Goal: Transaction & Acquisition: Book appointment/travel/reservation

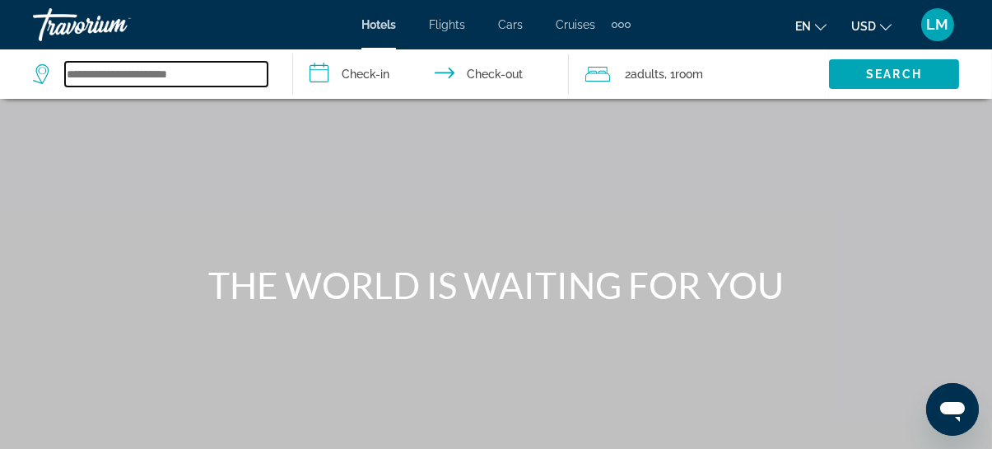
click at [133, 63] on input "Search widget" at bounding box center [166, 74] width 203 height 25
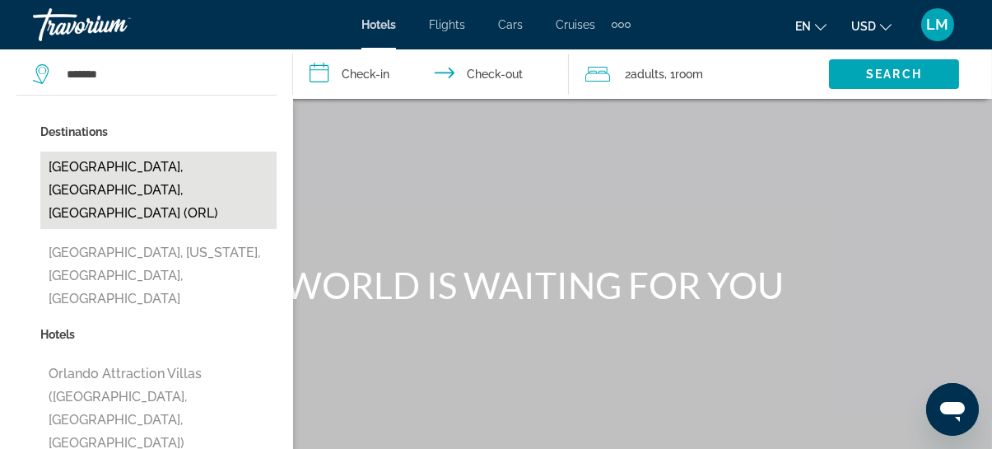
click at [147, 175] on button "[GEOGRAPHIC_DATA], [GEOGRAPHIC_DATA], [GEOGRAPHIC_DATA] (ORL)" at bounding box center [158, 189] width 236 height 77
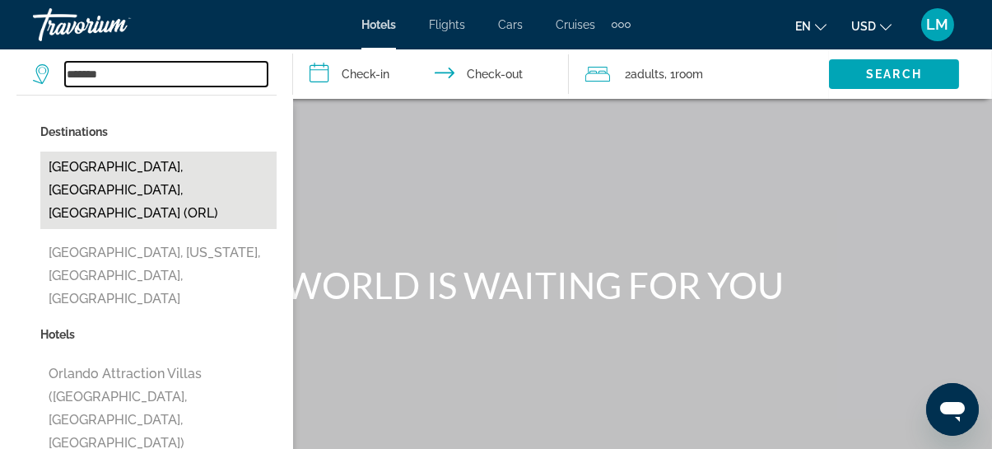
type input "**********"
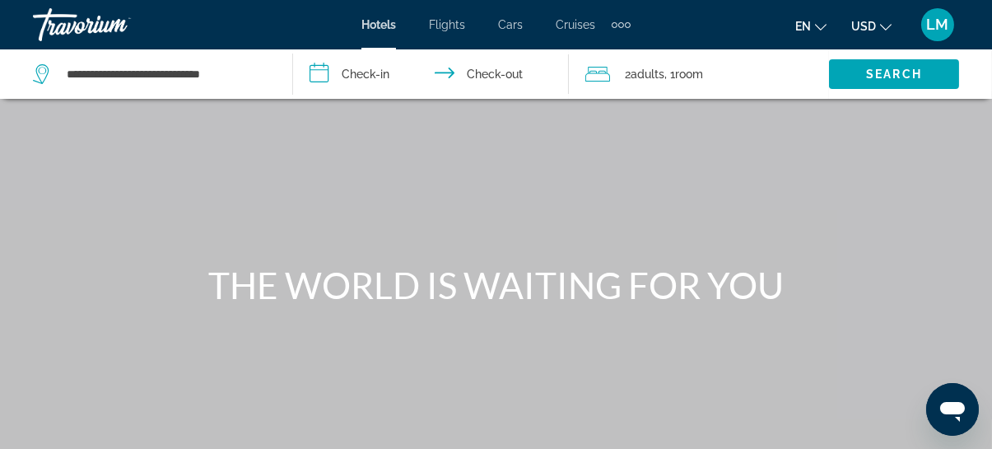
drag, startPoint x: 331, startPoint y: 77, endPoint x: 315, endPoint y: 79, distance: 15.7
click at [332, 79] on input "**********" at bounding box center [434, 76] width 283 height 54
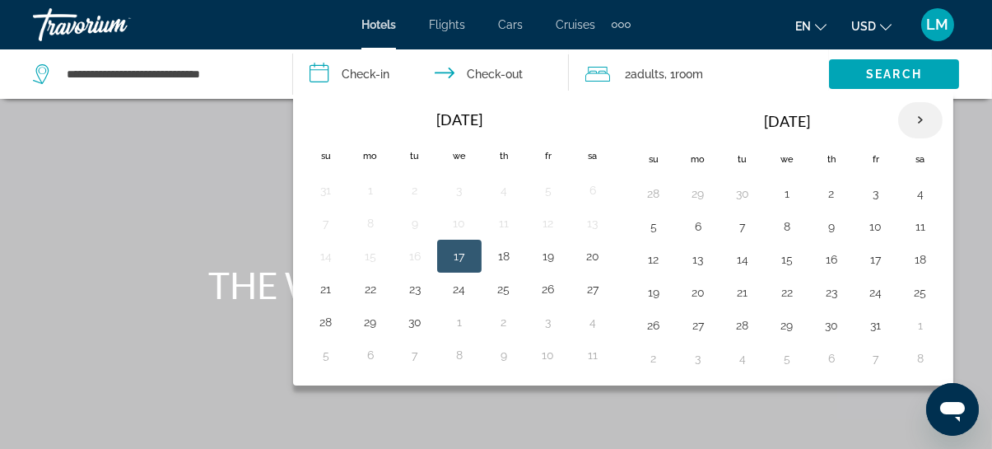
click at [914, 118] on th "Next month" at bounding box center [920, 120] width 44 height 36
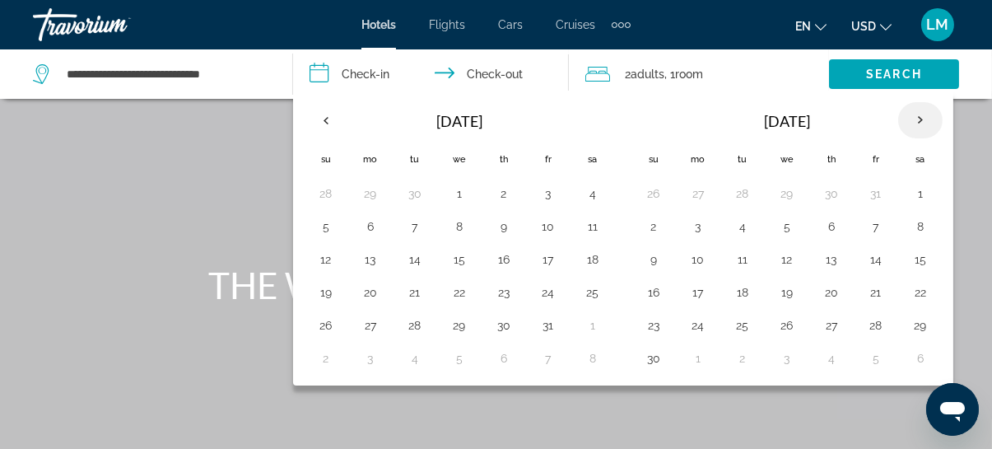
click at [914, 118] on th "Next month" at bounding box center [920, 120] width 44 height 36
click at [917, 121] on th "Next month" at bounding box center [920, 120] width 44 height 36
click at [918, 120] on th "Next month" at bounding box center [920, 120] width 44 height 36
drag, startPoint x: 456, startPoint y: 324, endPoint x: 503, endPoint y: 296, distance: 54.6
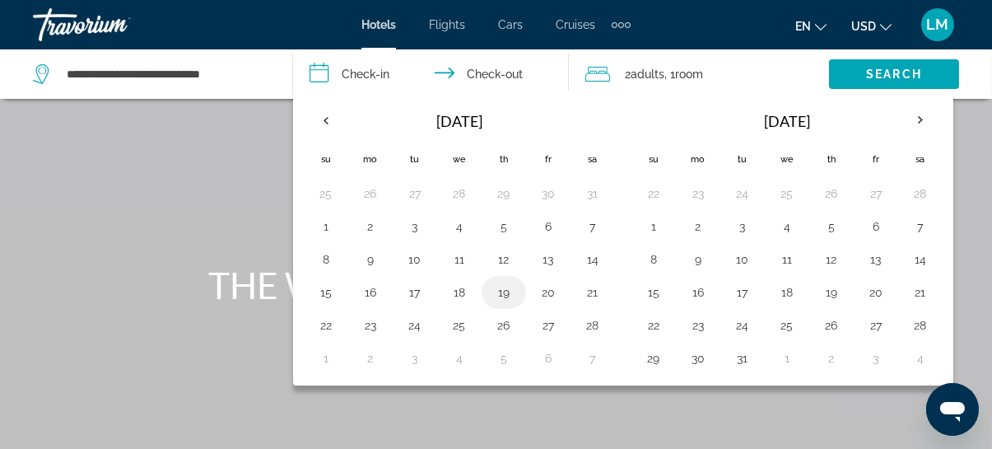
click at [457, 321] on button "25" at bounding box center [459, 325] width 26 height 23
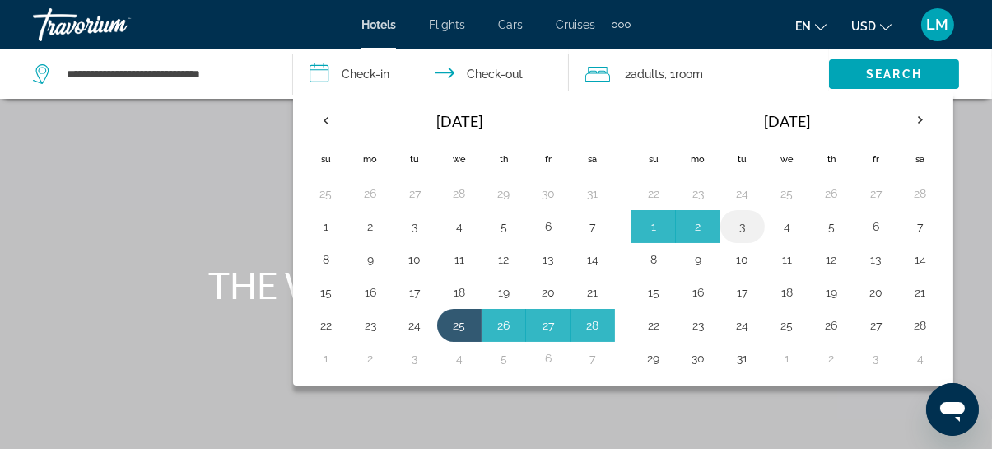
click at [740, 224] on button "3" at bounding box center [743, 226] width 26 height 23
type input "**********"
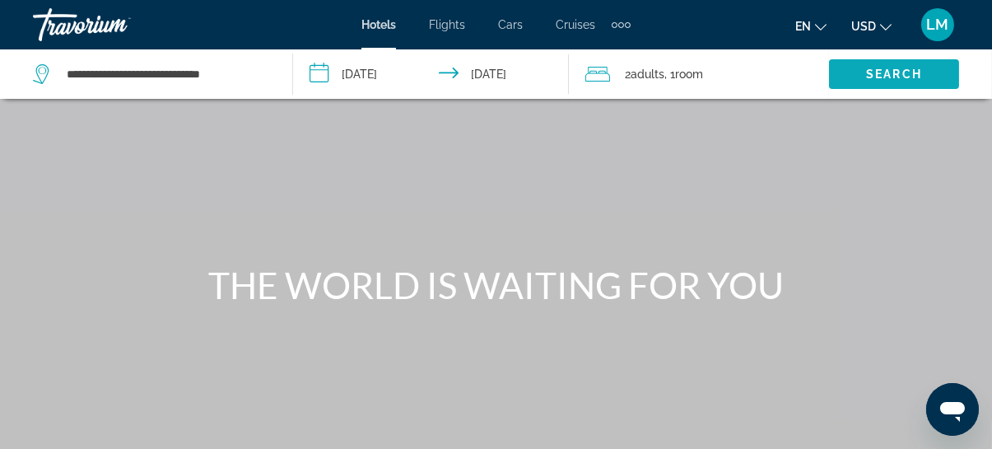
click at [896, 73] on span "Search" at bounding box center [894, 74] width 56 height 13
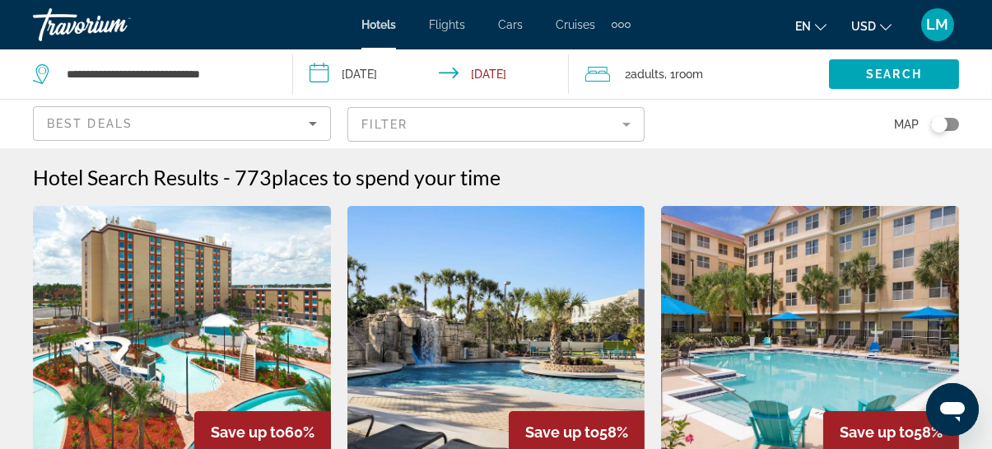
drag, startPoint x: 518, startPoint y: 121, endPoint x: 528, endPoint y: 120, distance: 9.9
click at [520, 121] on mat-form-field "Filter" at bounding box center [496, 124] width 298 height 35
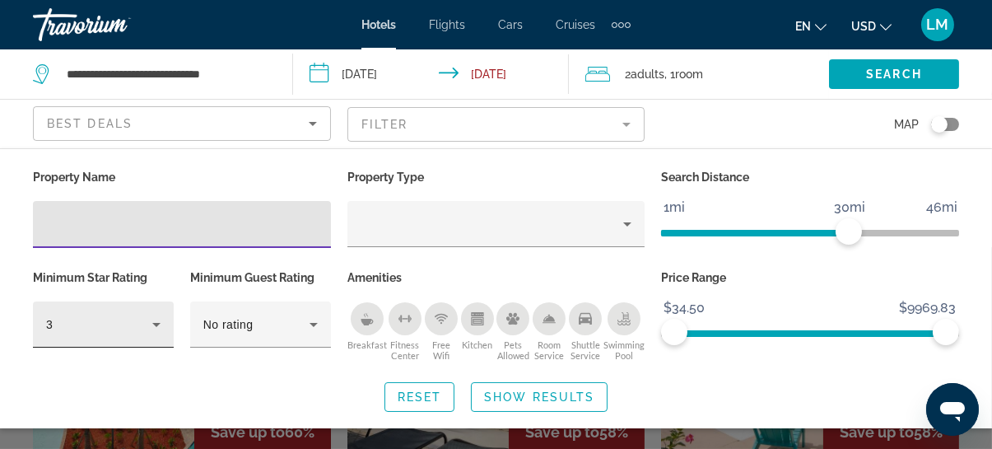
click at [156, 320] on icon "Hotel Filters" at bounding box center [157, 325] width 20 height 20
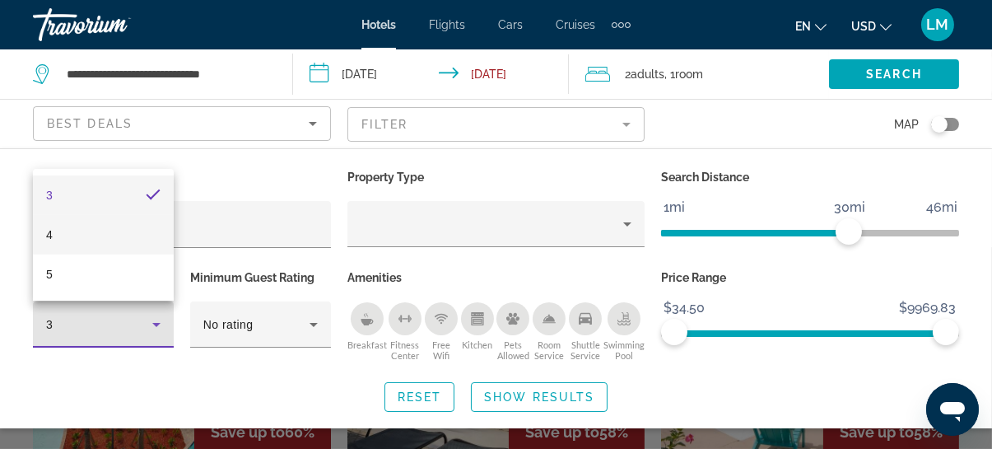
drag, startPoint x: 67, startPoint y: 240, endPoint x: 82, endPoint y: 245, distance: 15.6
click at [68, 240] on mat-option "4" at bounding box center [103, 235] width 141 height 40
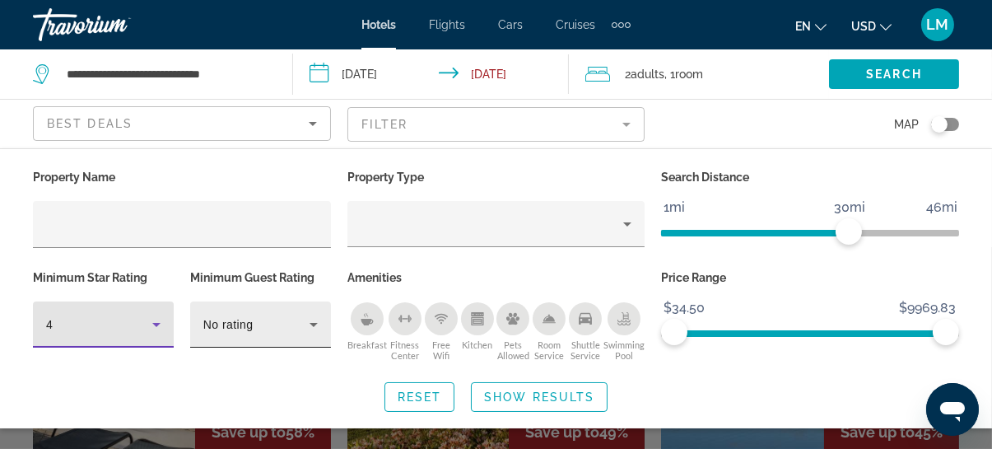
click at [295, 333] on div "No rating" at bounding box center [260, 324] width 114 height 46
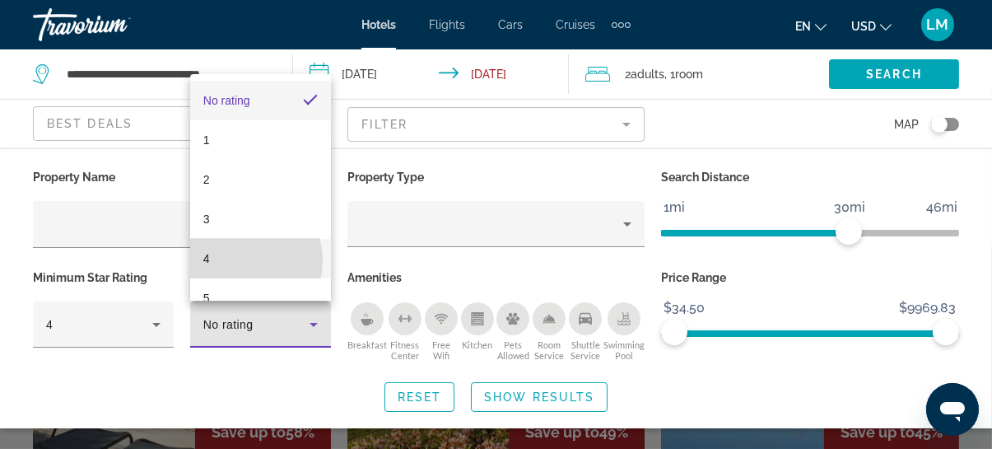
click at [241, 260] on mat-option "4" at bounding box center [260, 259] width 141 height 40
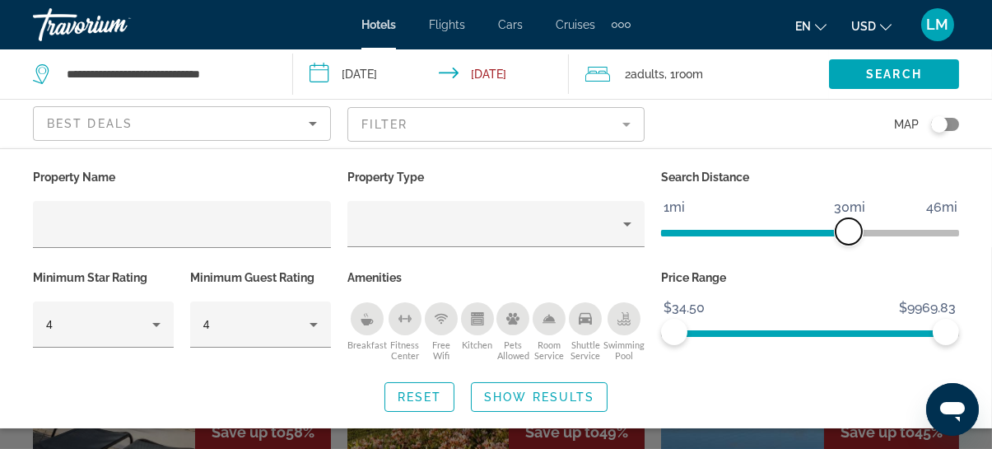
drag, startPoint x: 860, startPoint y: 237, endPoint x: 847, endPoint y: 240, distance: 12.6
click at [847, 240] on span "ngx-slider" at bounding box center [849, 231] width 26 height 26
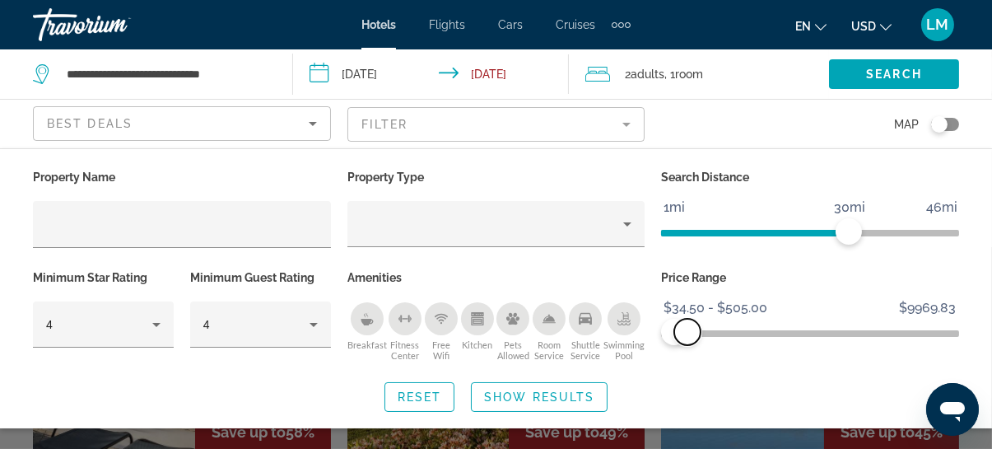
drag, startPoint x: 904, startPoint y: 329, endPoint x: 688, endPoint y: 342, distance: 216.9
click at [688, 342] on span "ngx-slider-max" at bounding box center [687, 332] width 26 height 26
click at [538, 390] on span "Show Results" at bounding box center [539, 396] width 110 height 13
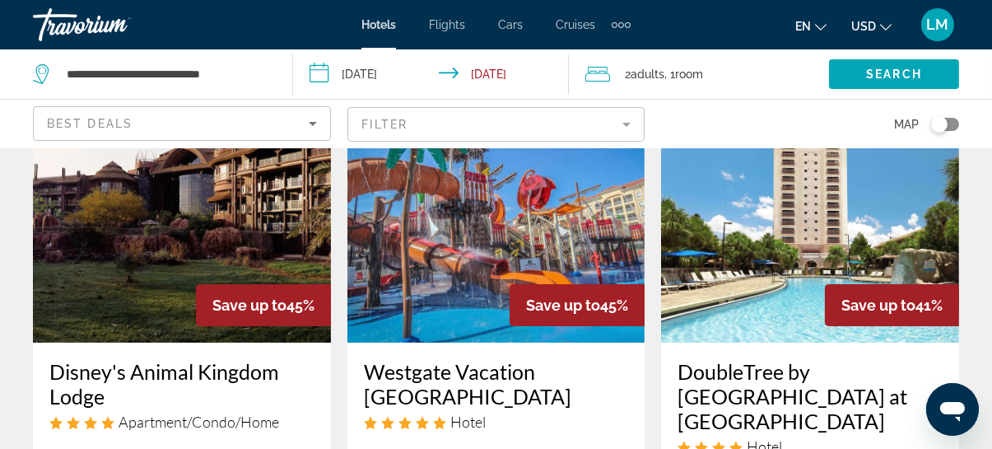
scroll to position [823, 0]
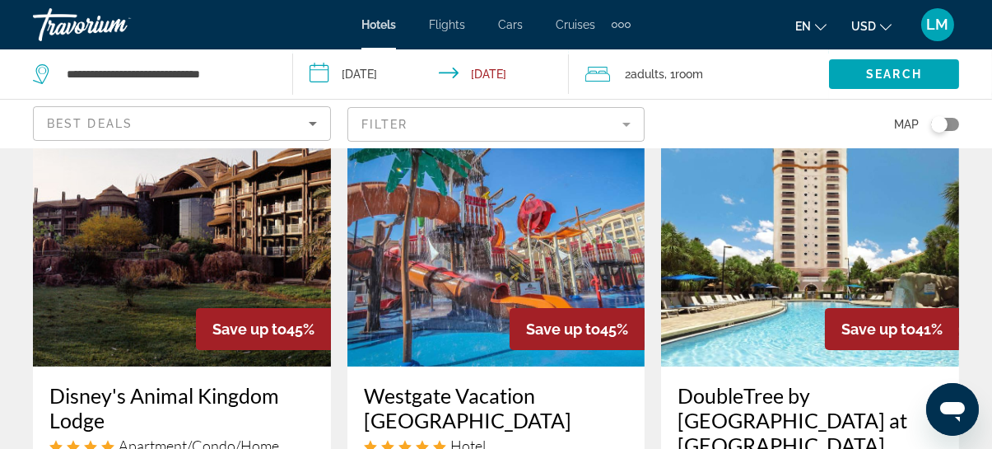
click at [513, 237] on img "Main content" at bounding box center [496, 234] width 298 height 263
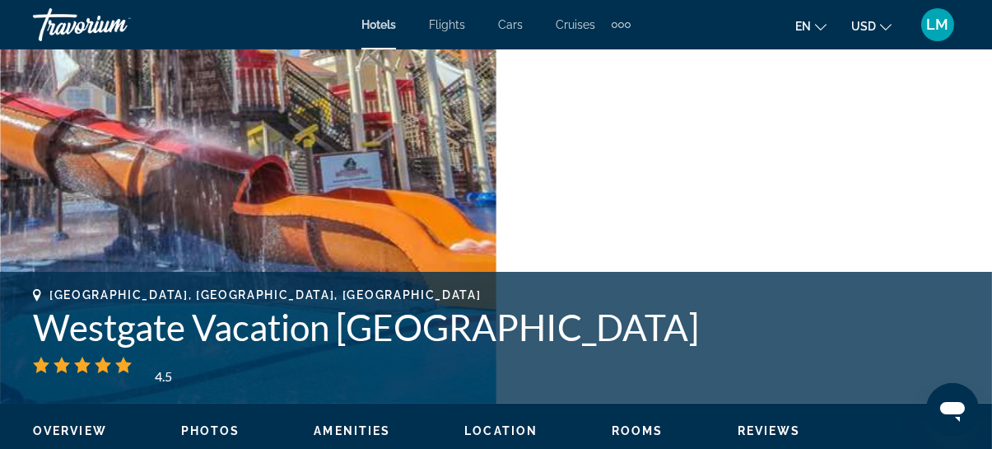
scroll to position [524, 0]
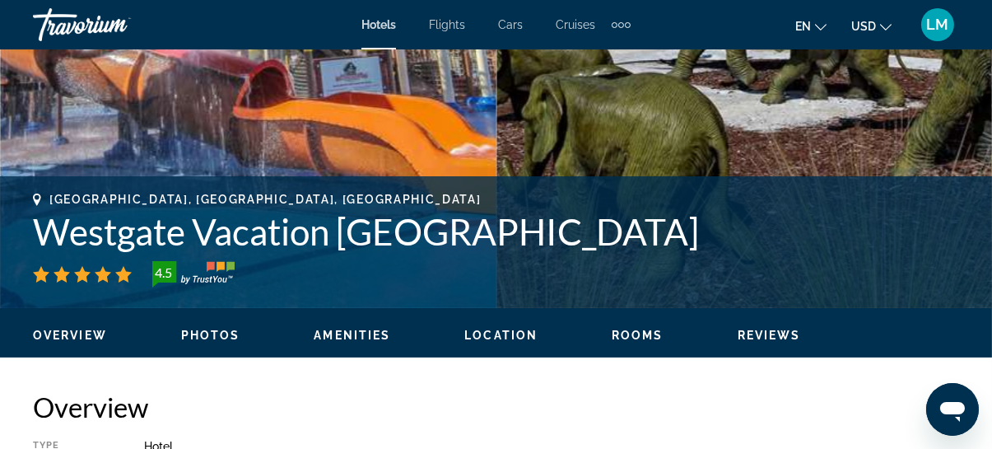
click at [632, 332] on span "Rooms" at bounding box center [638, 335] width 52 height 13
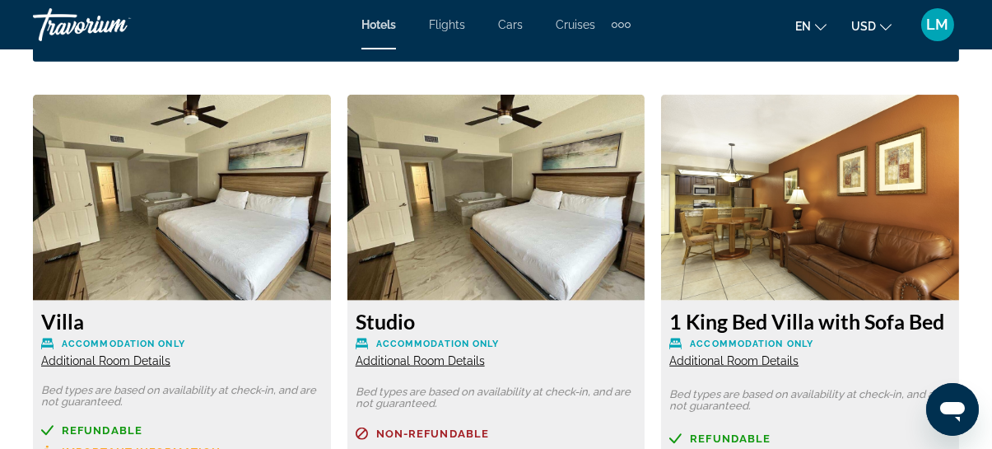
scroll to position [2521, 0]
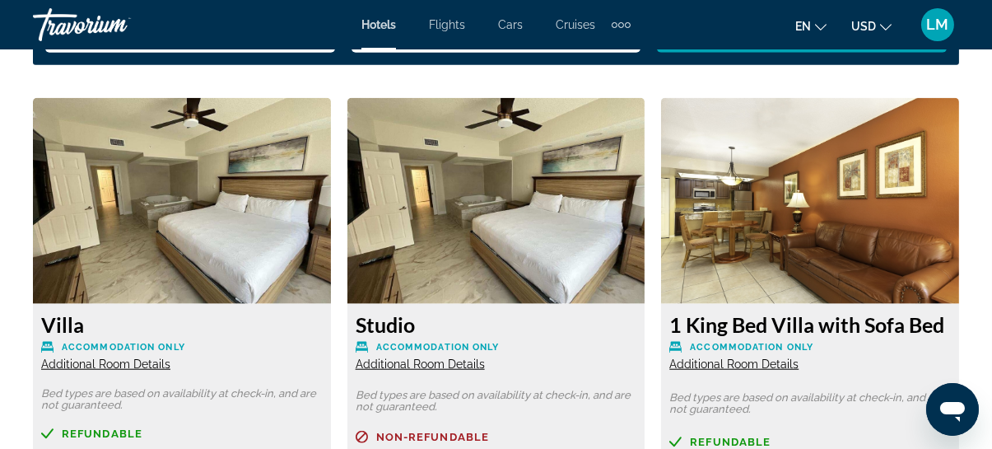
click at [117, 362] on span "Additional Room Details" at bounding box center [105, 363] width 129 height 13
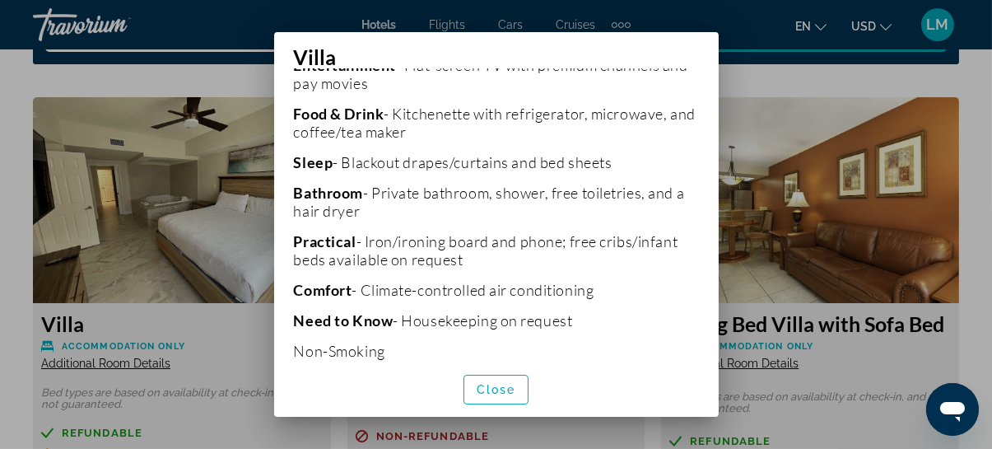
scroll to position [498, 0]
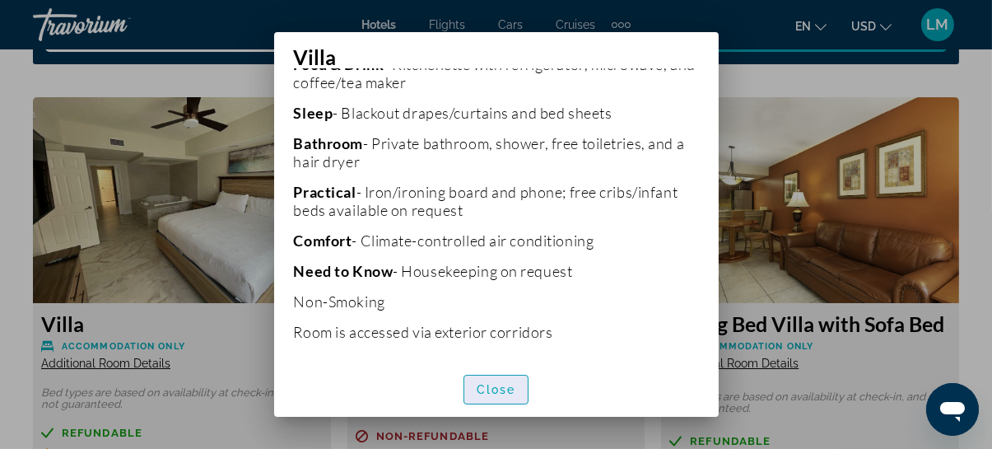
click at [499, 390] on span "Close" at bounding box center [497, 389] width 40 height 13
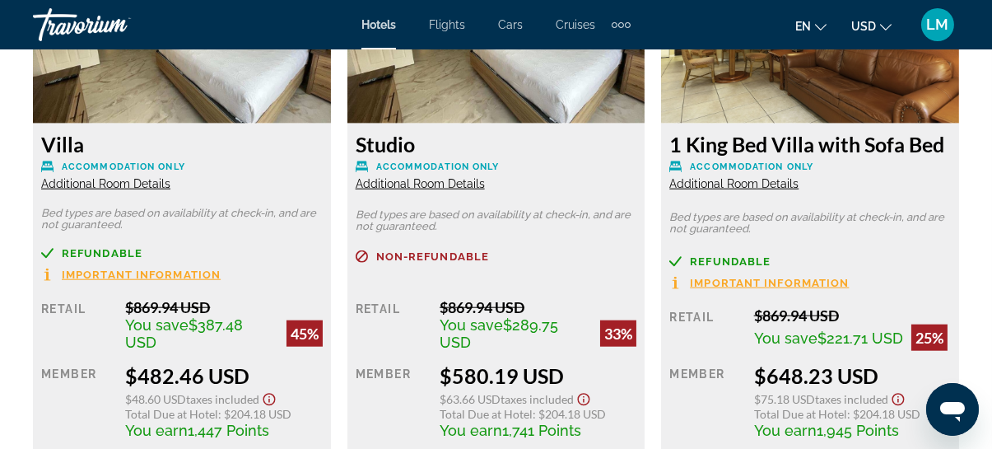
scroll to position [2597, 0]
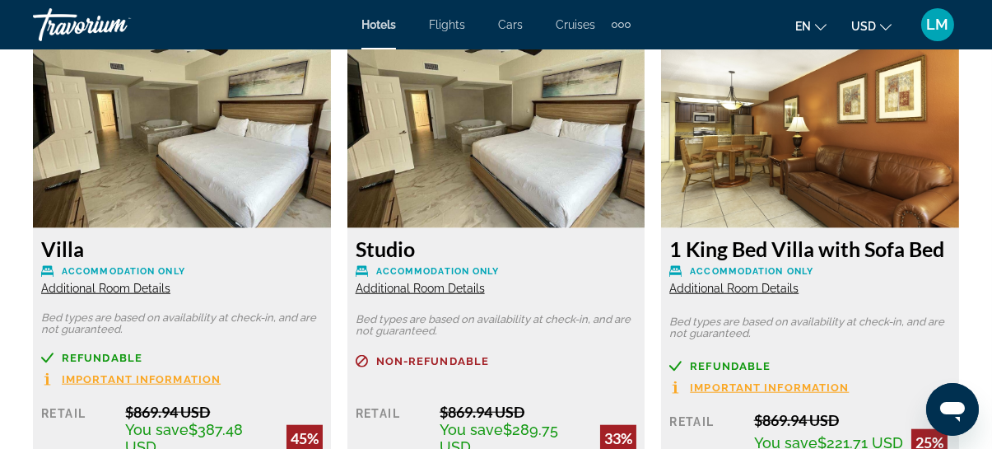
click at [736, 283] on span "Additional Room Details" at bounding box center [733, 288] width 129 height 13
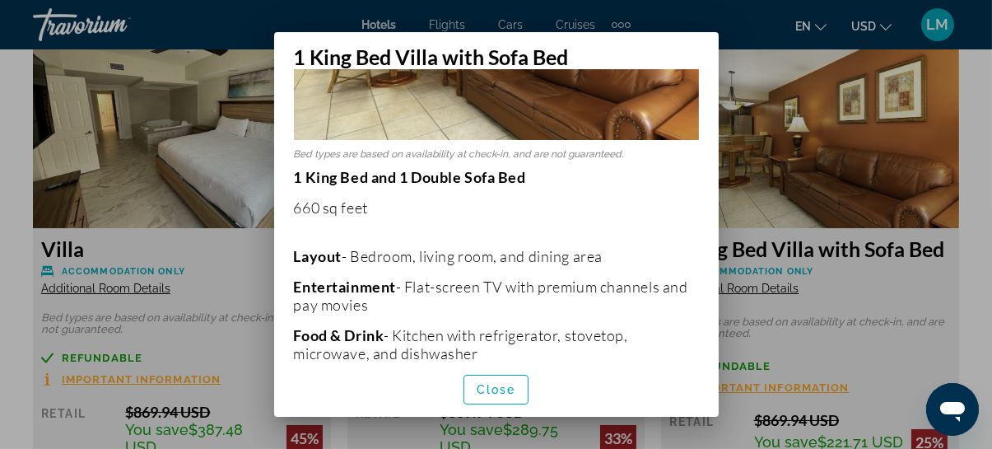
scroll to position [299, 0]
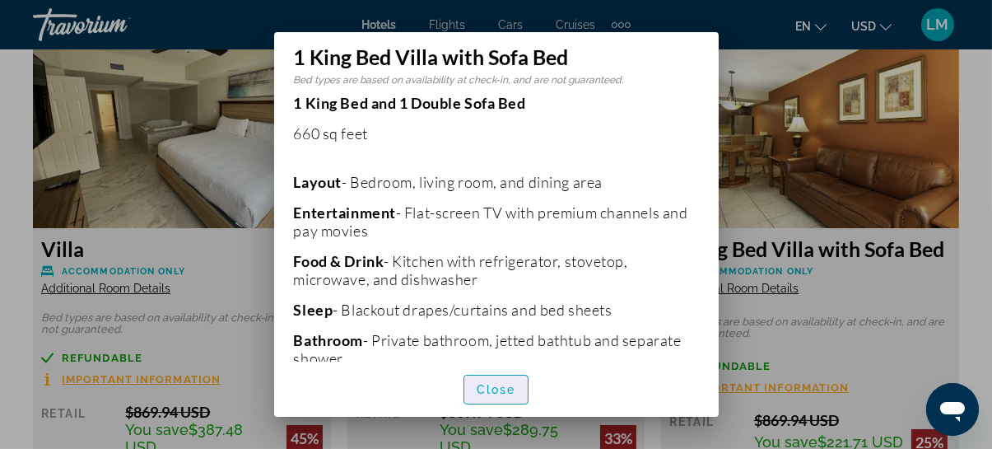
drag, startPoint x: 518, startPoint y: 385, endPoint x: 375, endPoint y: 344, distance: 148.3
click at [516, 385] on span "button" at bounding box center [496, 390] width 64 height 40
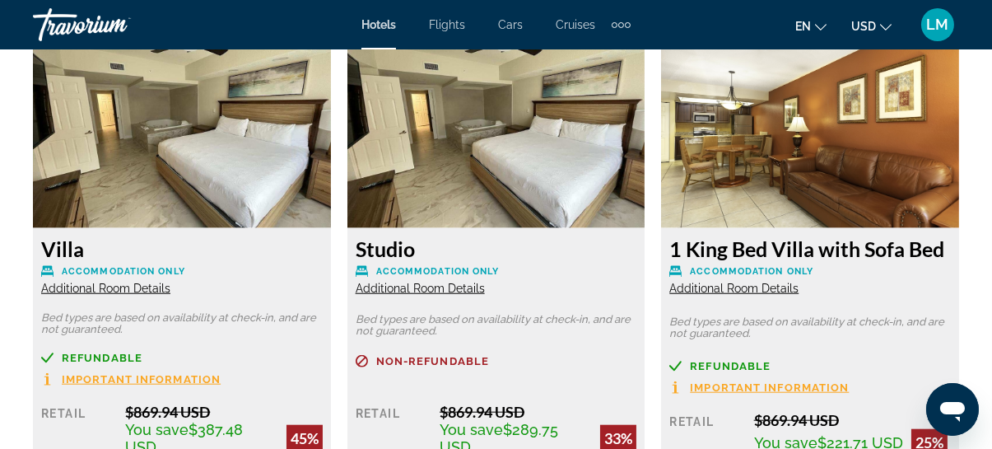
click at [400, 292] on span "Additional Room Details" at bounding box center [420, 288] width 129 height 13
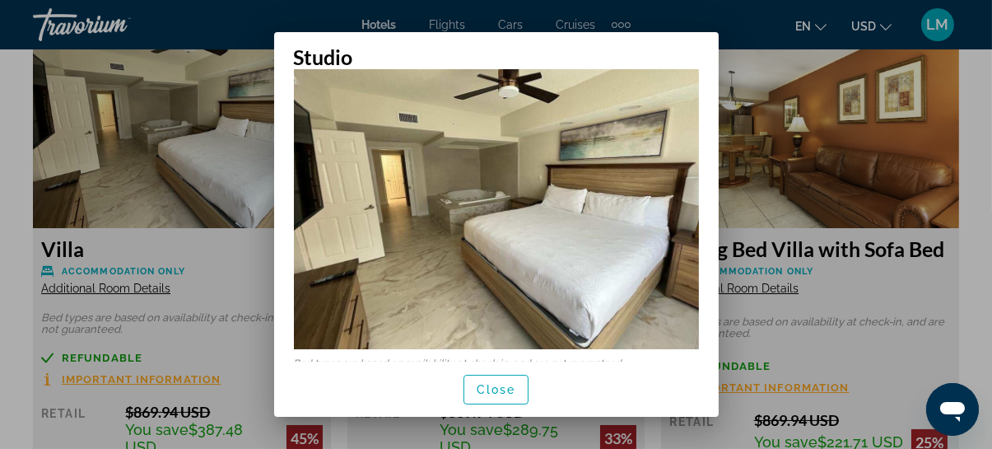
scroll to position [72, 0]
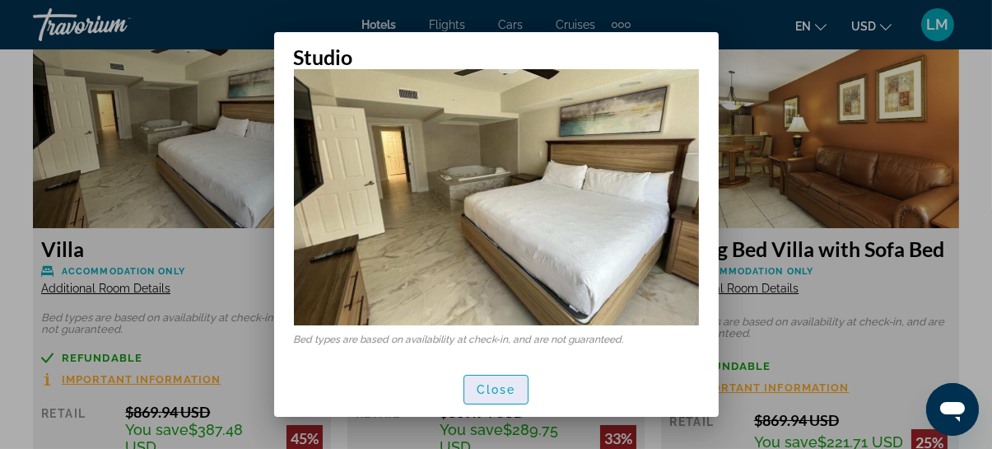
click at [501, 385] on span "Close" at bounding box center [497, 389] width 40 height 13
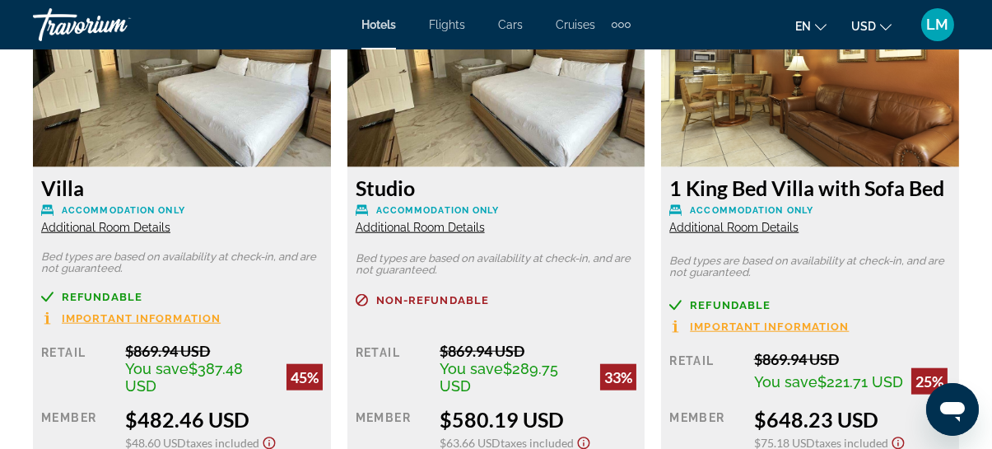
scroll to position [2746, 0]
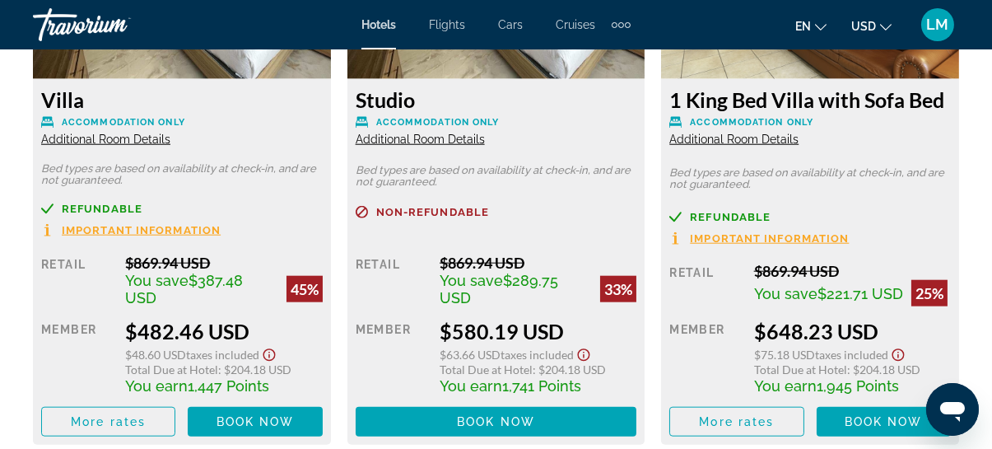
click at [91, 138] on span "Additional Room Details" at bounding box center [105, 139] width 129 height 13
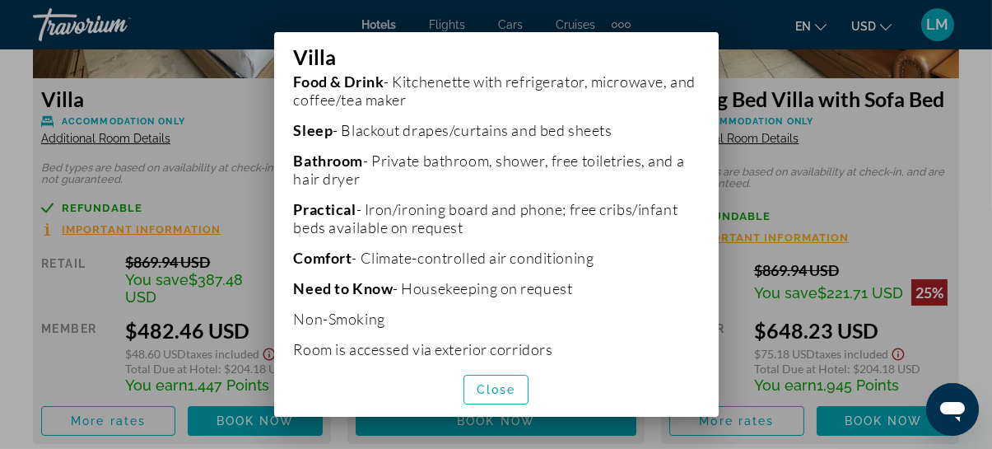
scroll to position [498, 0]
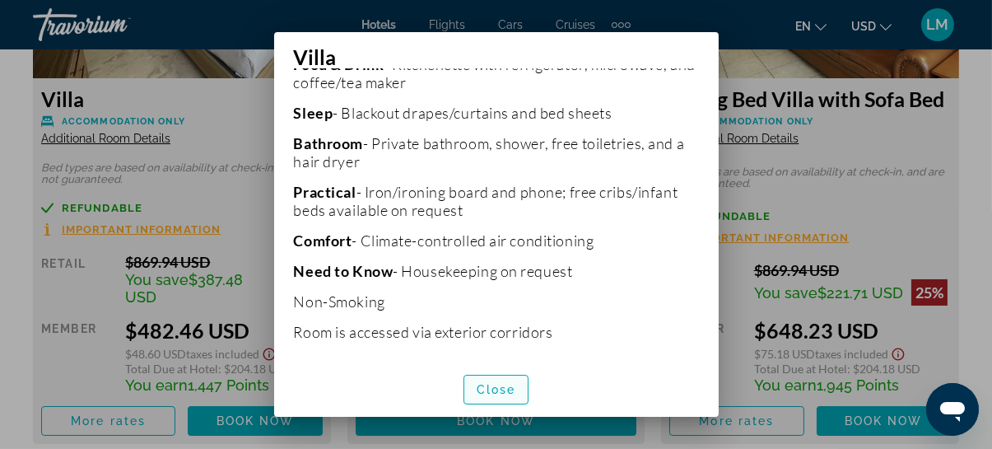
click at [501, 391] on span "Close" at bounding box center [497, 389] width 40 height 13
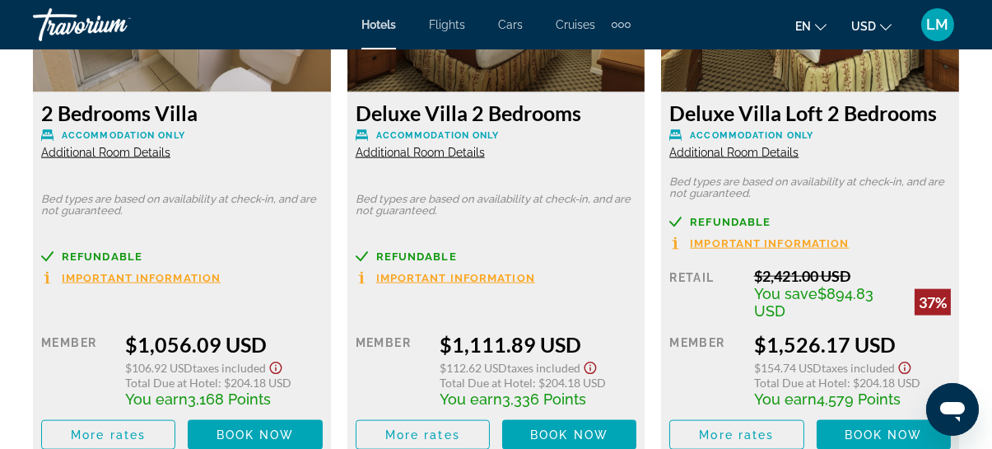
scroll to position [3345, 0]
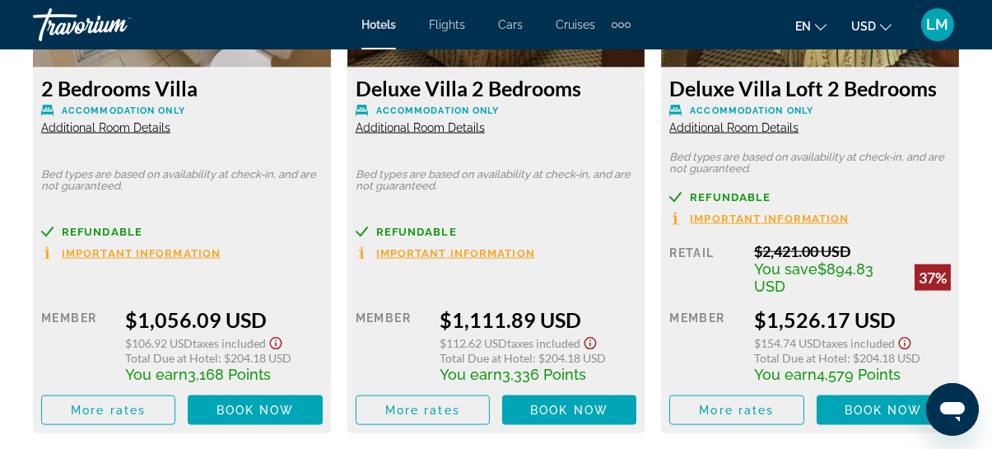
click at [552, 202] on div "Deluxe Villa 2 Bedrooms Accommodation Only Additional Room Details Bed types ar…" at bounding box center [496, 251] width 298 height 366
click at [431, 125] on span "Additional Room Details" at bounding box center [420, 127] width 129 height 13
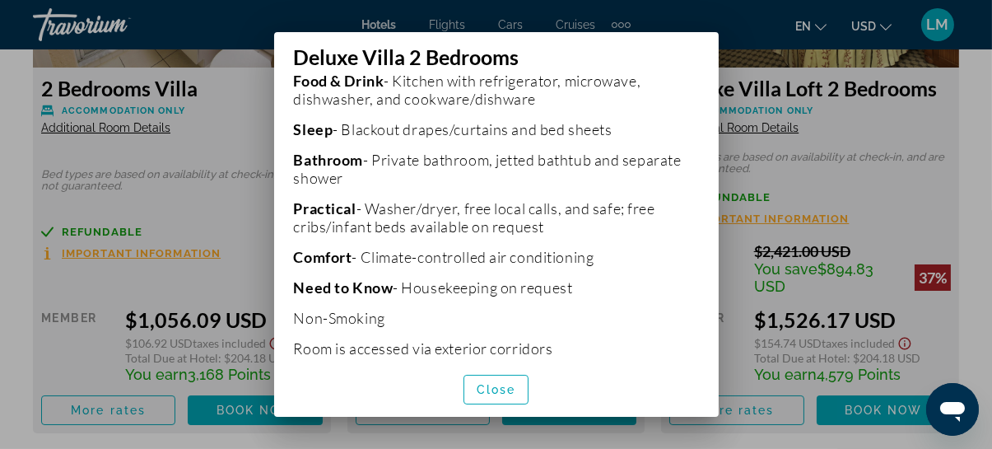
scroll to position [496, 0]
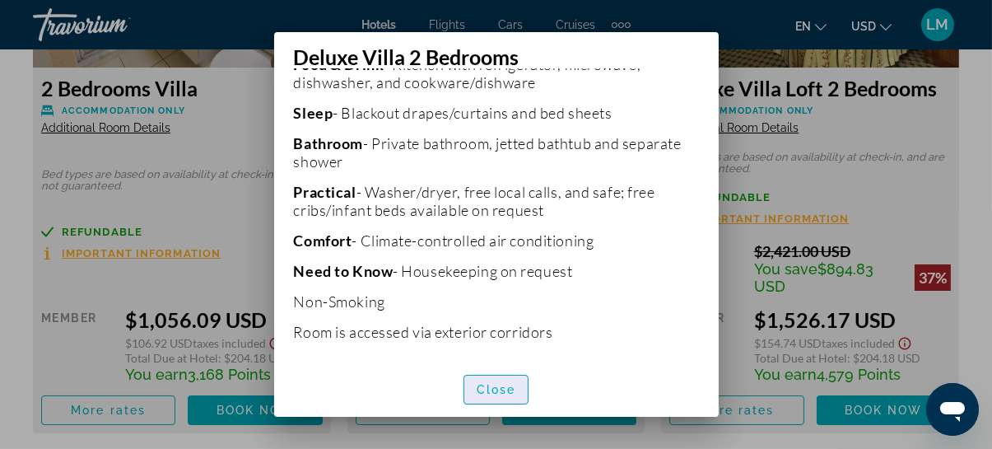
click at [504, 389] on span "Close" at bounding box center [497, 389] width 40 height 13
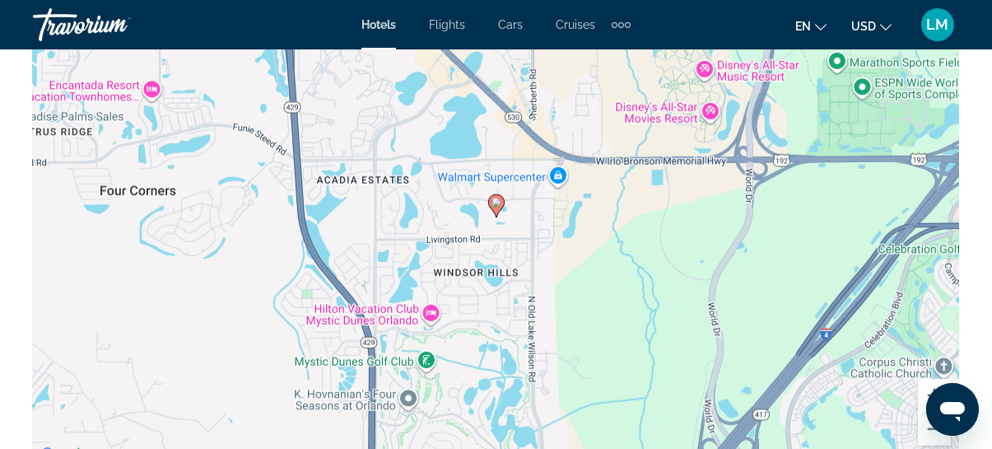
scroll to position [1848, 0]
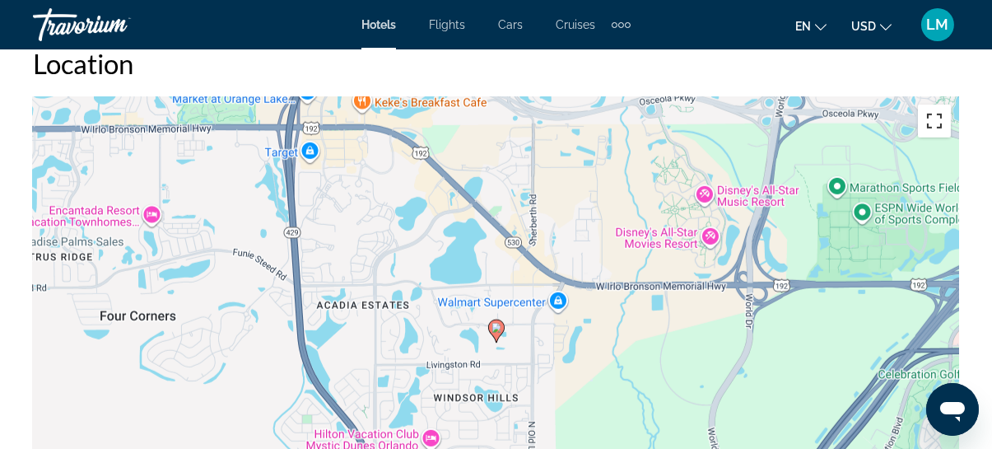
click at [933, 119] on button "Toggle fullscreen view" at bounding box center [934, 121] width 33 height 33
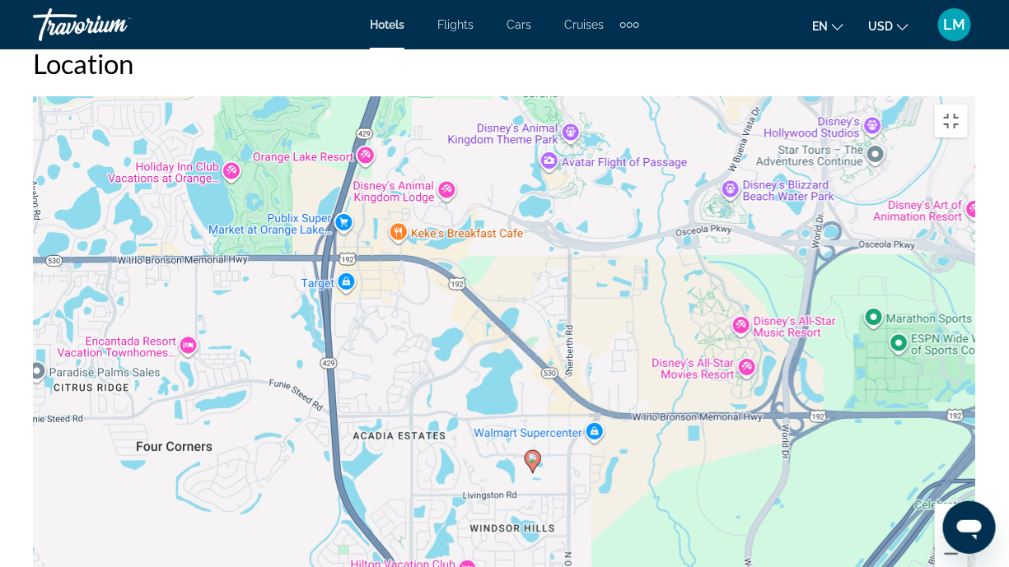
drag, startPoint x: 663, startPoint y: 300, endPoint x: 692, endPoint y: 434, distance: 137.3
click at [692, 434] on div "To activate drag with keyboard, press Alt + Enter. Once in keyboard drag state,…" at bounding box center [504, 343] width 943 height 494
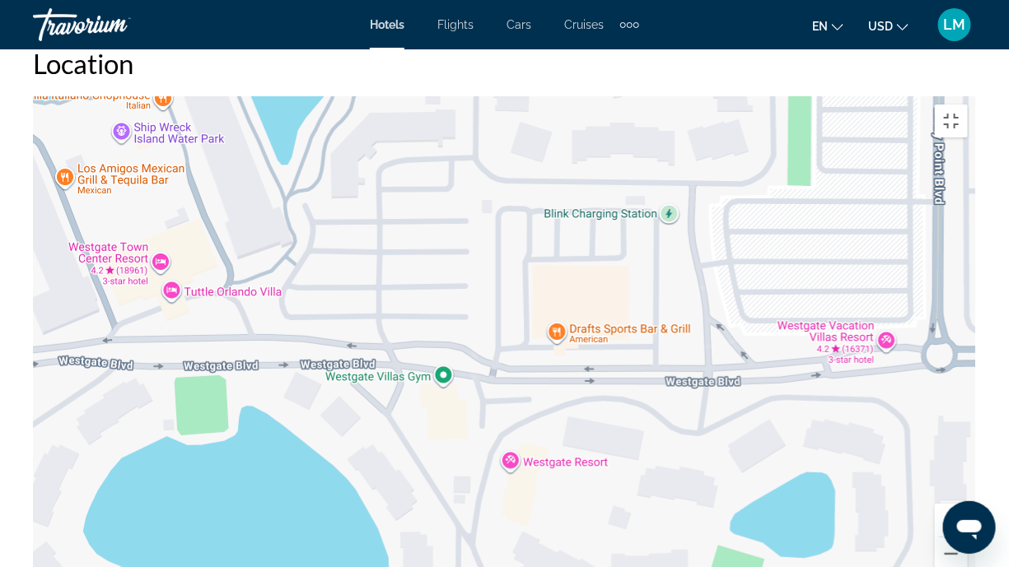
drag, startPoint x: 534, startPoint y: 307, endPoint x: 674, endPoint y: 482, distance: 224.9
click at [674, 448] on div "To activate drag with keyboard, press Alt + Enter. Once in keyboard drag state,…" at bounding box center [504, 343] width 943 height 494
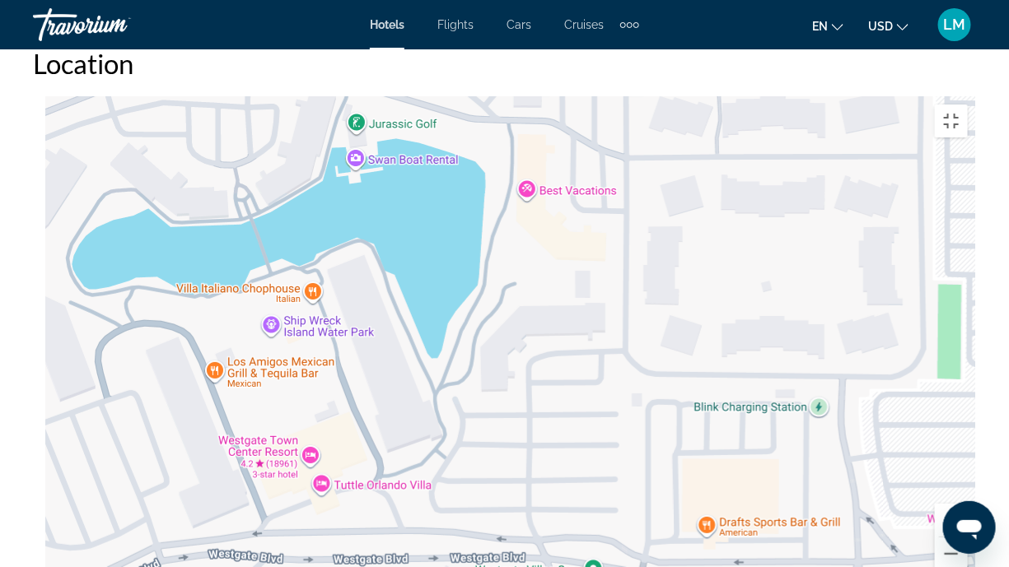
drag, startPoint x: 390, startPoint y: 284, endPoint x: 538, endPoint y: 566, distance: 318.6
click at [535, 448] on div "To activate drag with keyboard, press Alt + Enter. Once in keyboard drag state,…" at bounding box center [504, 343] width 943 height 494
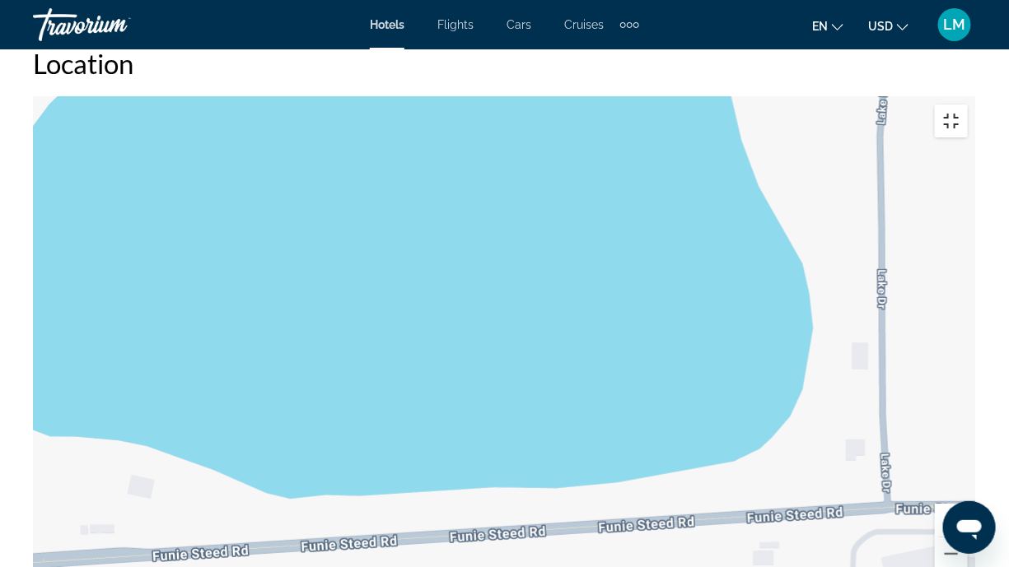
click at [967, 105] on button "Toggle fullscreen view" at bounding box center [951, 121] width 33 height 33
